Goal: Check status: Check status

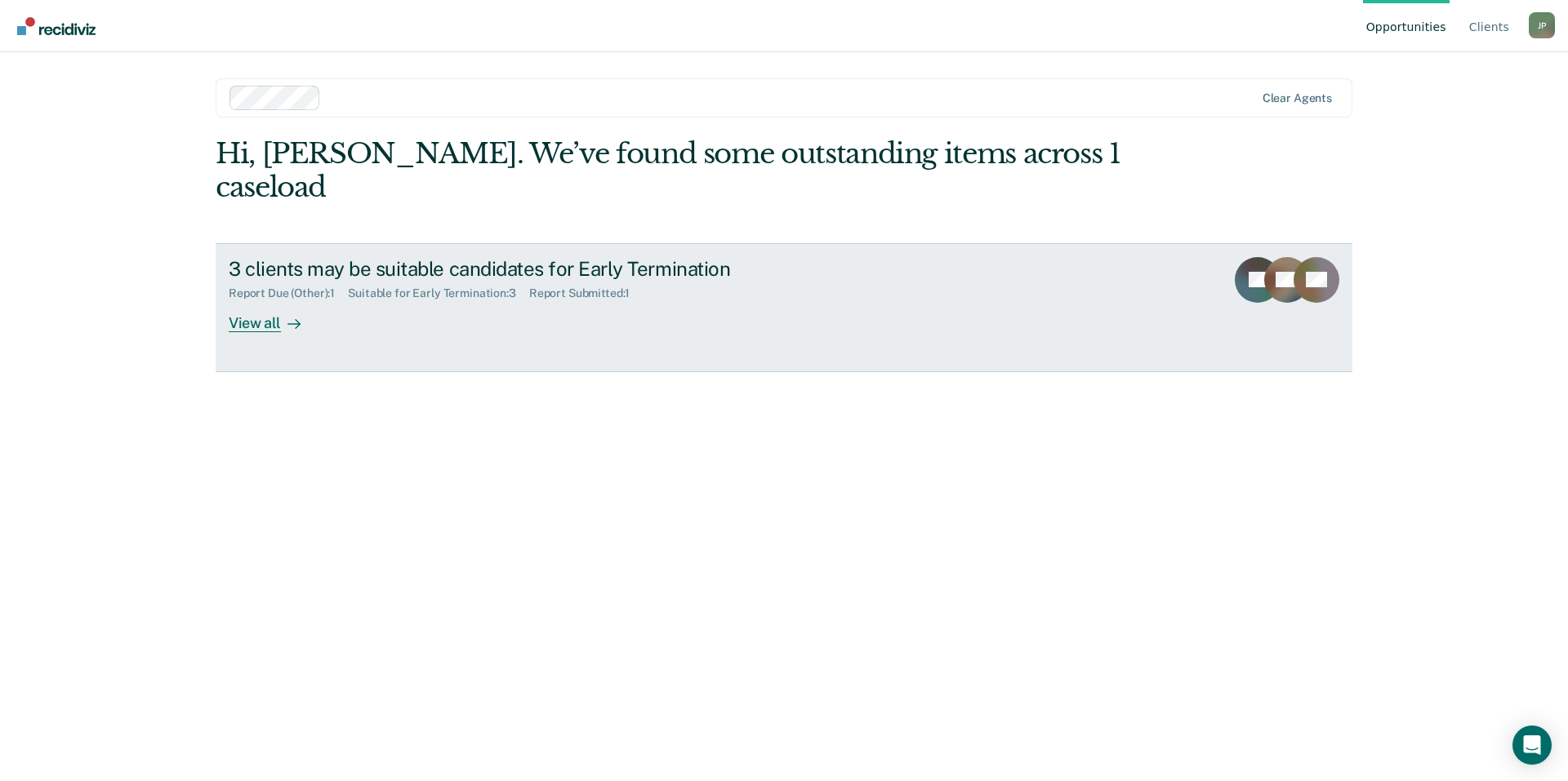
click at [313, 287] on div "Report Due (Other) : 1" at bounding box center [288, 294] width 119 height 14
